Goal: Transaction & Acquisition: Purchase product/service

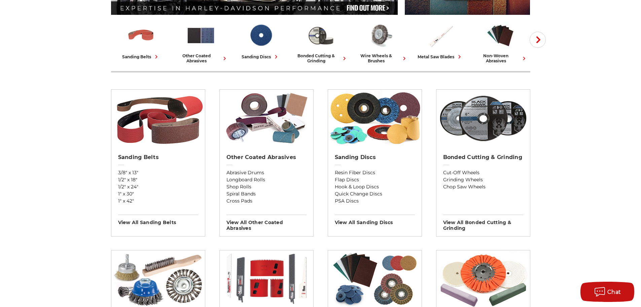
scroll to position [168, 0]
click at [351, 156] on h2 "Sanding Discs" at bounding box center [375, 157] width 80 height 7
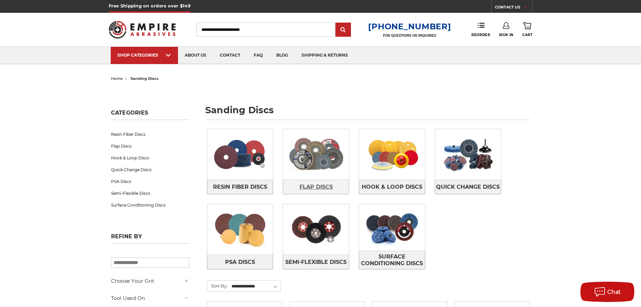
click at [309, 184] on span "Flap Discs" at bounding box center [315, 186] width 33 height 11
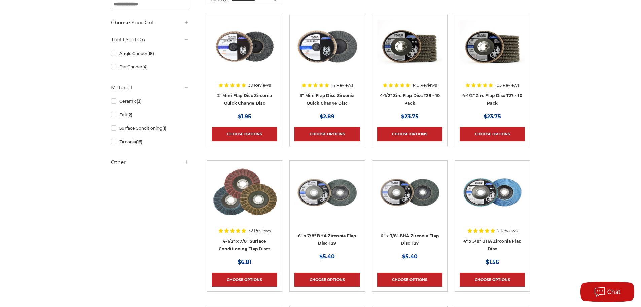
scroll to position [101, 0]
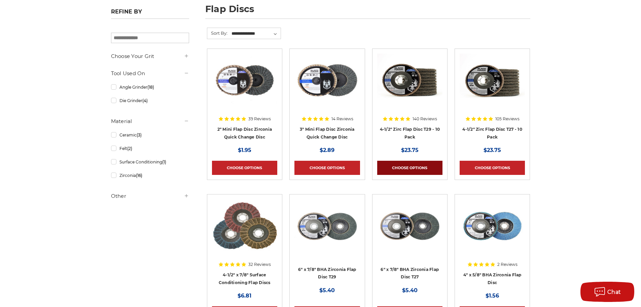
click at [405, 165] on link "Choose Options" at bounding box center [409, 167] width 65 height 14
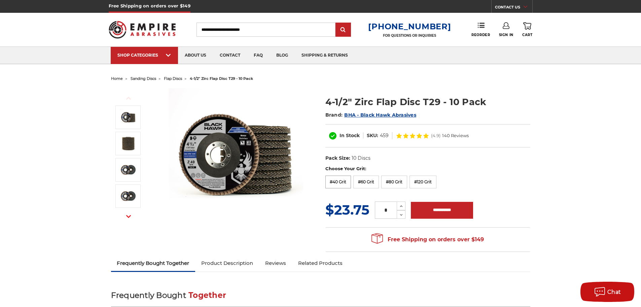
click at [338, 179] on label "#40 Grit" at bounding box center [338, 181] width 26 height 13
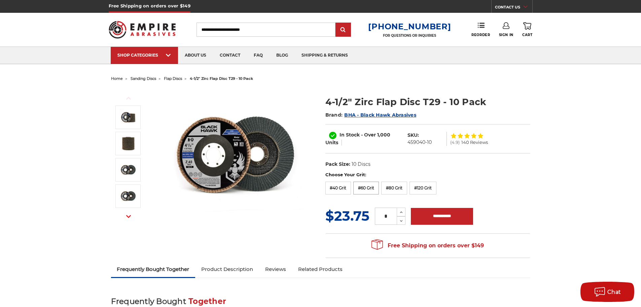
click at [369, 185] on label "#60 Grit" at bounding box center [366, 187] width 26 height 13
click at [417, 184] on label "#120 Grit" at bounding box center [422, 187] width 27 height 13
click at [394, 186] on label "#80 Grit" at bounding box center [394, 187] width 26 height 13
click at [396, 169] on dl "UPC: Pack Size: 10 Discs Size: 4-1/2" Tool: Angle Grinder Material: Zirconia" at bounding box center [427, 164] width 205 height 14
click at [397, 187] on label "#80 Grit" at bounding box center [394, 187] width 26 height 13
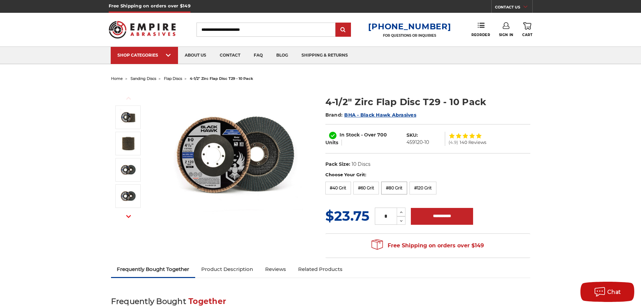
click at [385, 189] on label "#80 Grit" at bounding box center [394, 187] width 26 height 13
